Goal: Go to known website: Access a specific website the user already knows

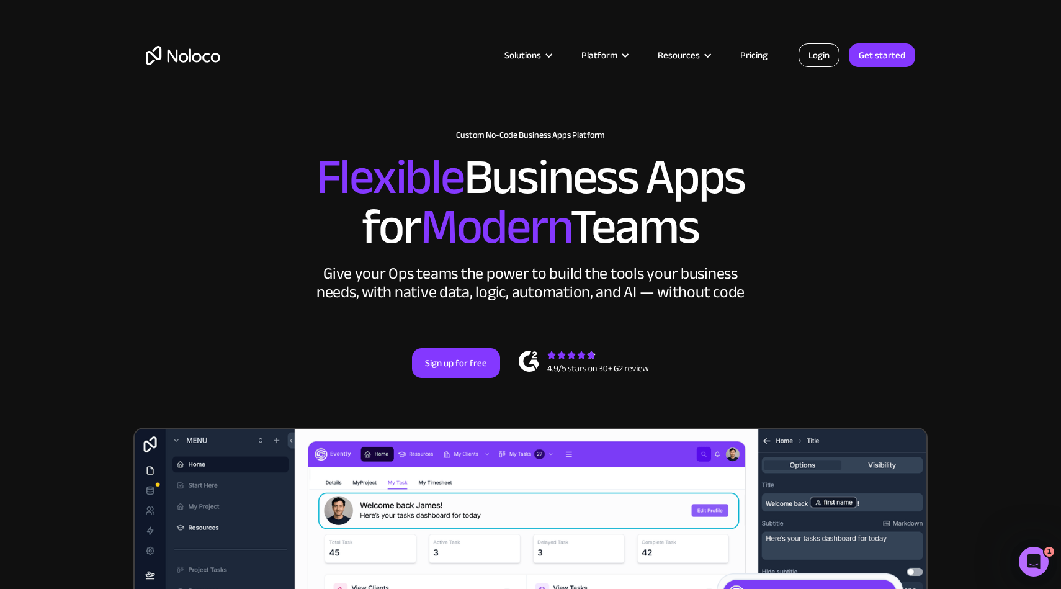
click at [820, 47] on link "Login" at bounding box center [819, 55] width 41 height 24
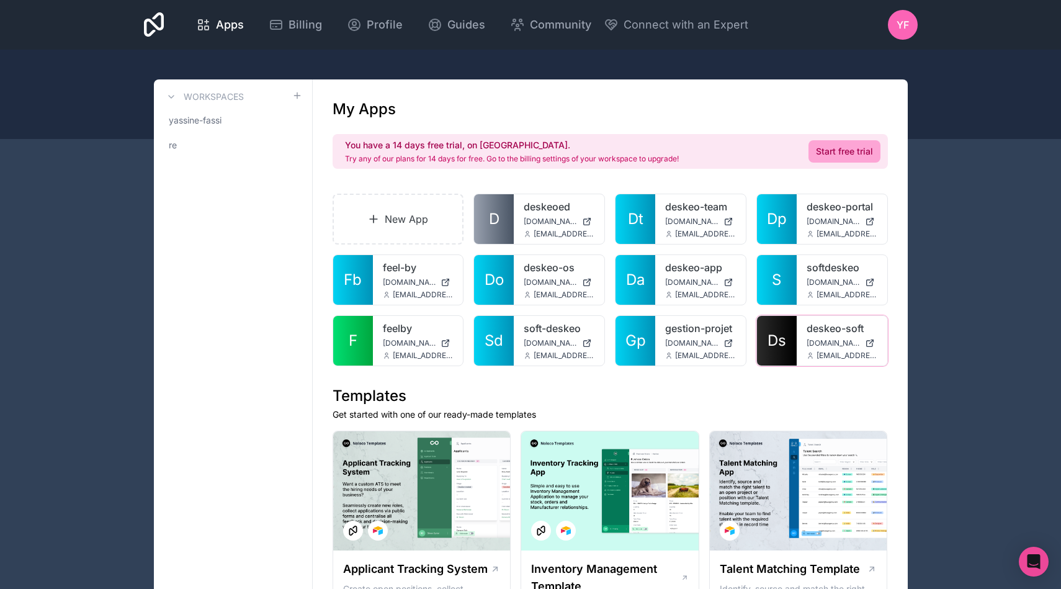
click at [831, 338] on div "deskeo-soft [DOMAIN_NAME] [EMAIL_ADDRESS][DOMAIN_NAME]" at bounding box center [842, 341] width 91 height 50
click at [827, 330] on link "deskeo-soft" at bounding box center [842, 328] width 71 height 15
